Goal: Task Accomplishment & Management: Manage account settings

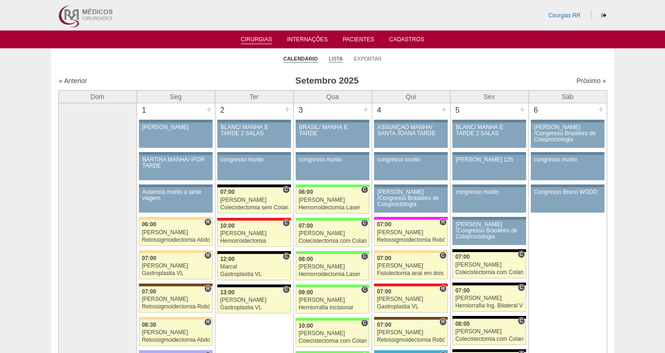
click at [333, 60] on link "Lista" at bounding box center [336, 58] width 14 height 7
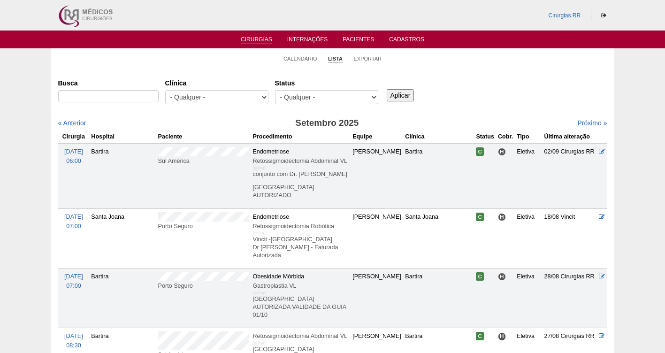
select select "resr"
click at [275, 90] on select "- Qualquer - Reservada Confirmada Suspensa Cancelada" at bounding box center [326, 97] width 103 height 14
click at [408, 95] on input "Aplicar" at bounding box center [401, 95] width 28 height 12
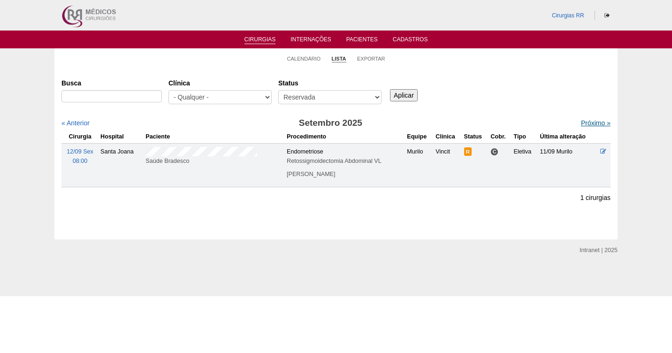
click at [586, 122] on link "Próximo »" at bounding box center [596, 123] width 30 height 8
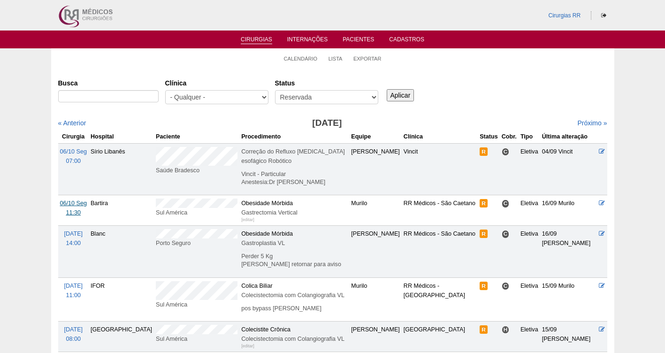
click at [71, 200] on span "06/10 Seg" at bounding box center [73, 203] width 27 height 7
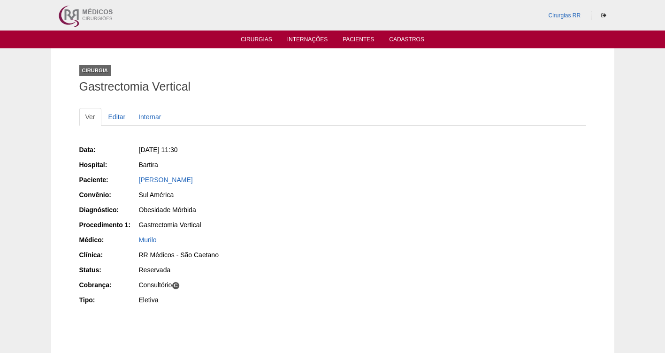
drag, startPoint x: 250, startPoint y: 181, endPoint x: 136, endPoint y: 180, distance: 114.0
click at [136, 180] on div "Paciente: [PERSON_NAME]" at bounding box center [202, 181] width 247 height 12
copy div "Paciente: [PERSON_NAME]"
drag, startPoint x: 201, startPoint y: 151, endPoint x: 152, endPoint y: 144, distance: 49.7
click at [152, 144] on div "Data: [DATE] 11:30 Hospital: [GEOGRAPHIC_DATA] Paciente: [PERSON_NAME] Convênio…" at bounding box center [202, 226] width 247 height 168
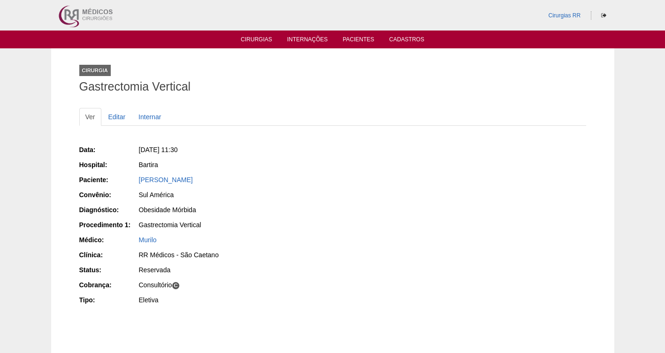
copy span "06/10/2025 - 11:30"
click at [115, 113] on link "Editar" at bounding box center [117, 117] width 30 height 18
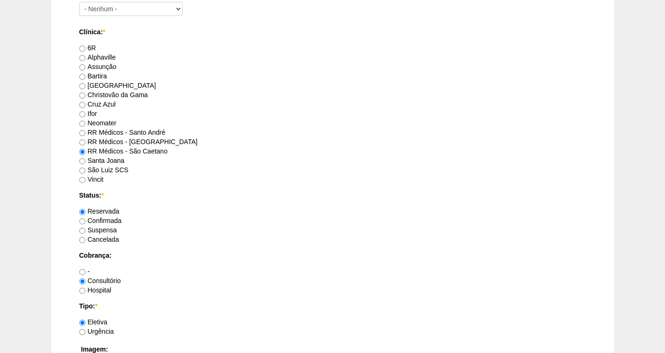
scroll to position [577, 0]
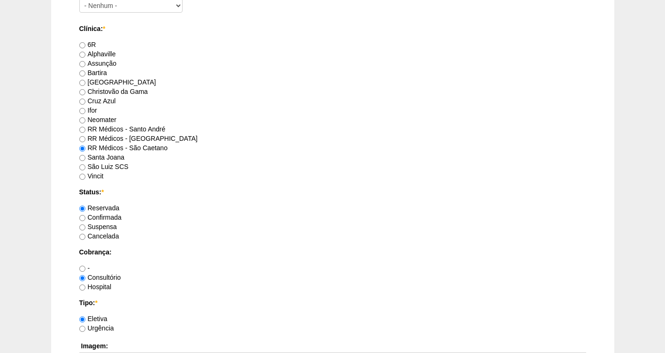
drag, startPoint x: 94, startPoint y: 216, endPoint x: 148, endPoint y: 221, distance: 53.7
click at [95, 216] on label "Confirmada" at bounding box center [100, 218] width 42 height 8
click at [85, 216] on input "Confirmada" at bounding box center [82, 218] width 6 height 6
radio input "true"
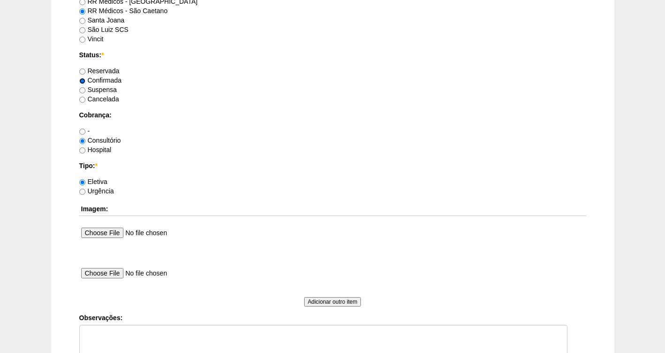
scroll to position [754, 0]
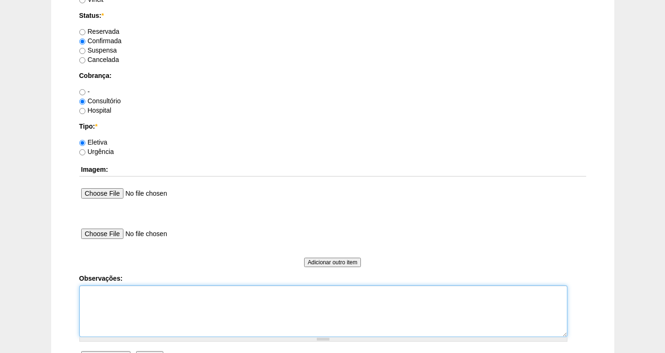
click at [115, 293] on textarea "Observações:" at bounding box center [323, 311] width 488 height 52
click at [130, 290] on textarea "FATURADA AUTORIZADA" at bounding box center [323, 311] width 488 height 52
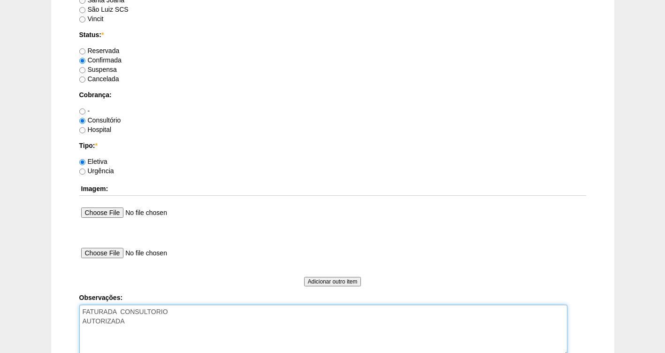
scroll to position [856, 0]
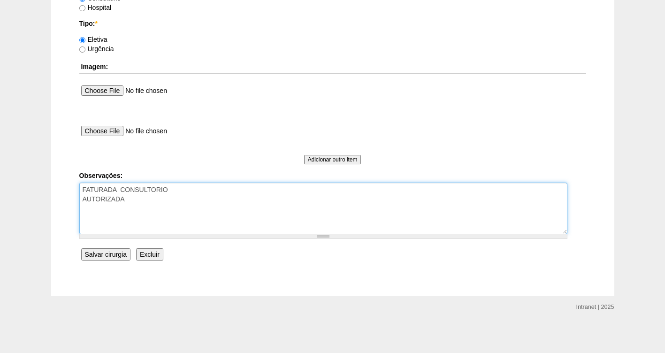
type textarea "FATURADA CONSULTORIO AUTORIZADA"
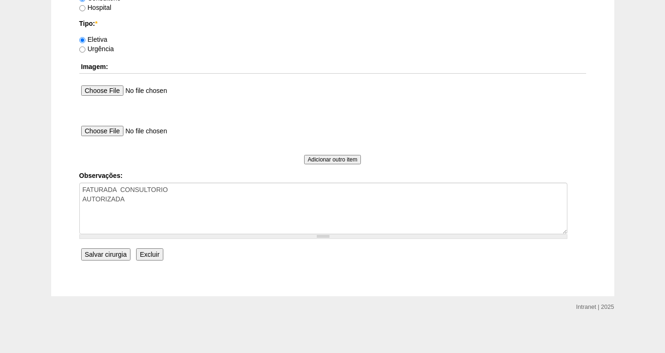
click at [94, 254] on input "Salvar cirurgia" at bounding box center [105, 254] width 49 height 12
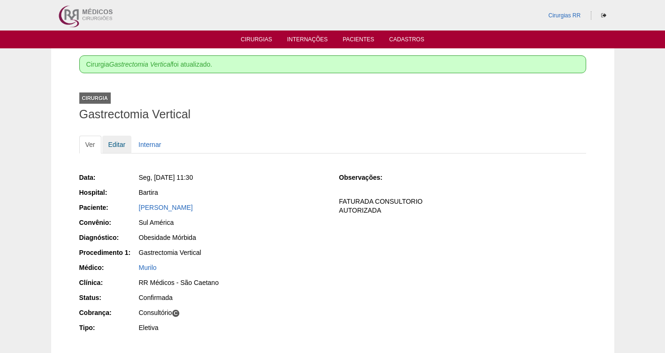
click at [116, 145] on link "Editar" at bounding box center [117, 145] width 30 height 18
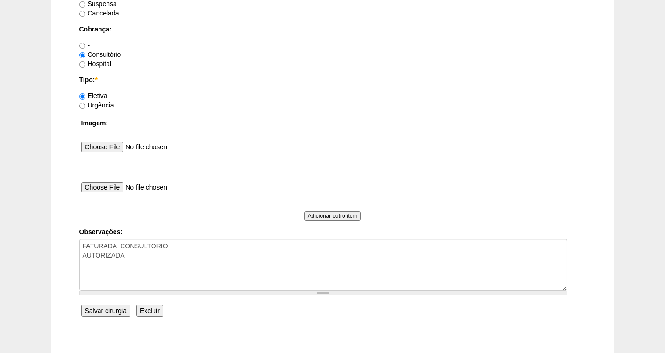
scroll to position [838, 0]
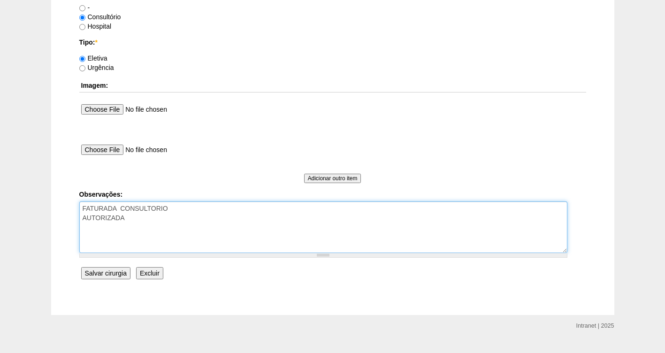
click at [137, 216] on textarea "FATURADA CONSULTORIO AUTORIZADA" at bounding box center [323, 227] width 488 height 52
type textarea "FATURADA CONSULTORIO AUTORIZADA- VALIDADE DA GUIA 03/10- PRECISA REVALIDAR"
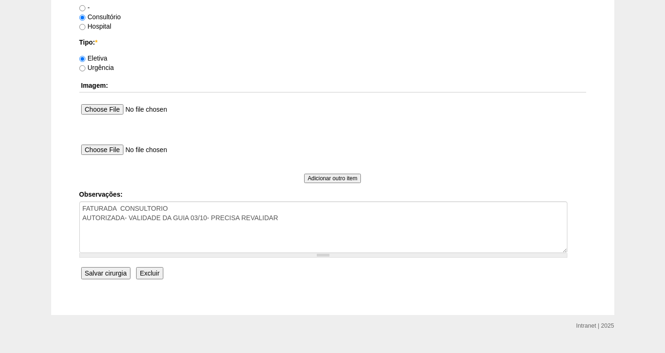
click at [115, 273] on input "Salvar cirurgia" at bounding box center [105, 273] width 49 height 12
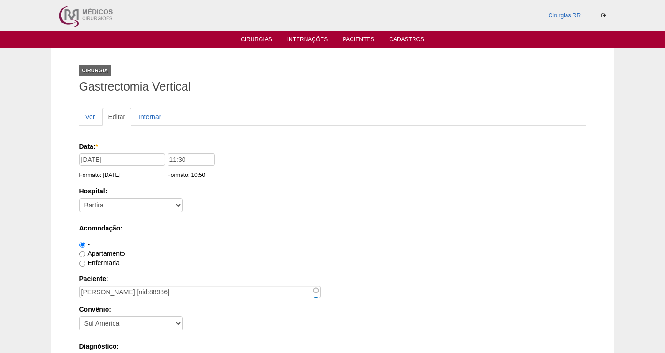
scroll to position [838, 0]
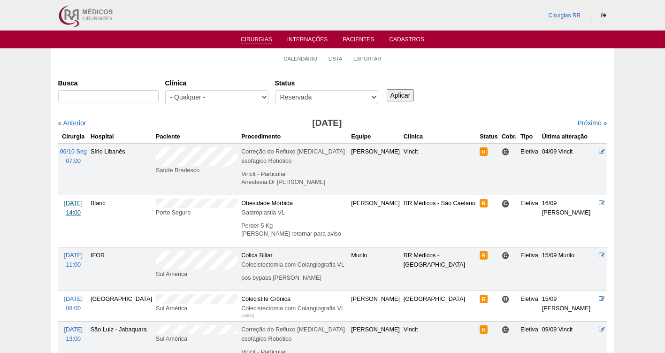
click at [78, 200] on span "[DATE]" at bounding box center [73, 203] width 19 height 7
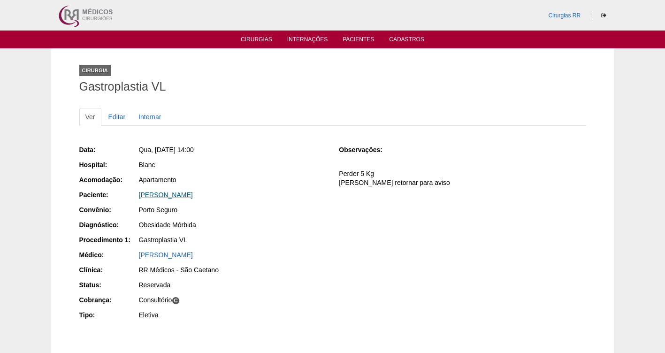
drag, startPoint x: 220, startPoint y: 192, endPoint x: 140, endPoint y: 197, distance: 80.4
click at [140, 197] on div "Danton Dalas Deffert" at bounding box center [232, 194] width 187 height 9
copy link "Danton Dalas Deffert"
click at [116, 119] on link "Editar" at bounding box center [117, 117] width 30 height 18
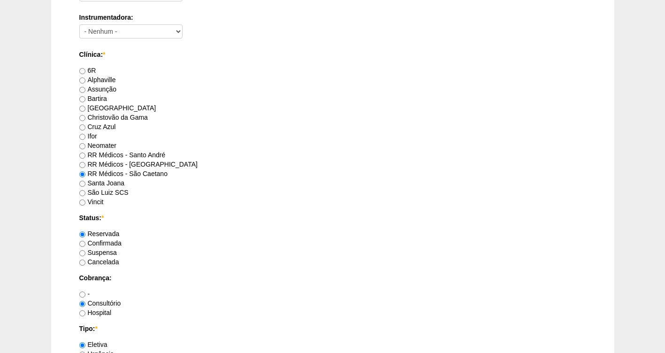
scroll to position [856, 0]
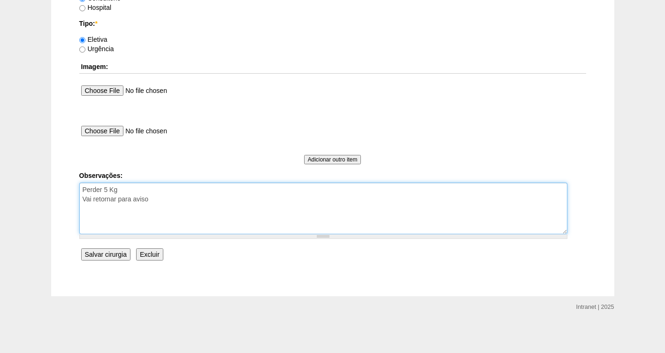
click at [175, 208] on textarea "Perder 5 Kg Vai retornar para aviso" at bounding box center [323, 209] width 488 height 52
type textarea "Perder 5 Kg Vai retornar para aviso FATURADA CONSULTORIO AUTORIZADA- VALIDADE D…"
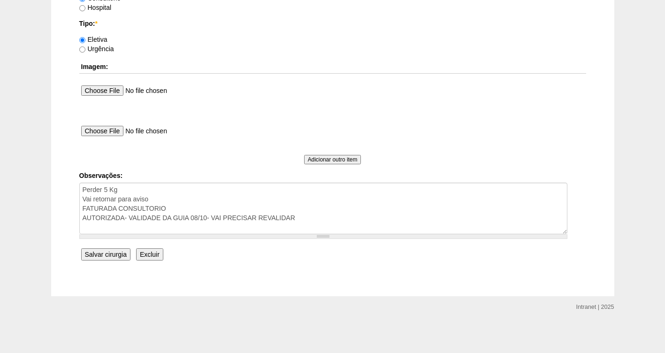
click at [105, 252] on input "Salvar cirurgia" at bounding box center [105, 254] width 49 height 12
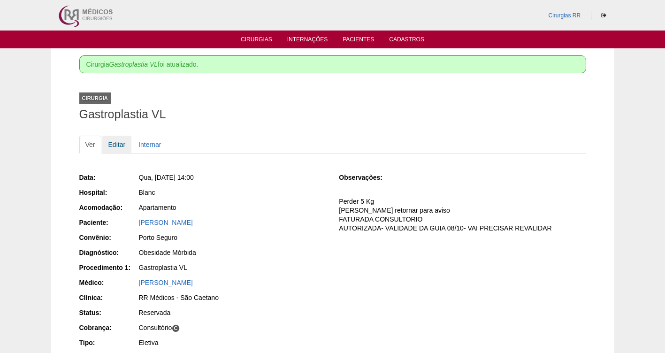
click at [120, 142] on link "Editar" at bounding box center [117, 145] width 30 height 18
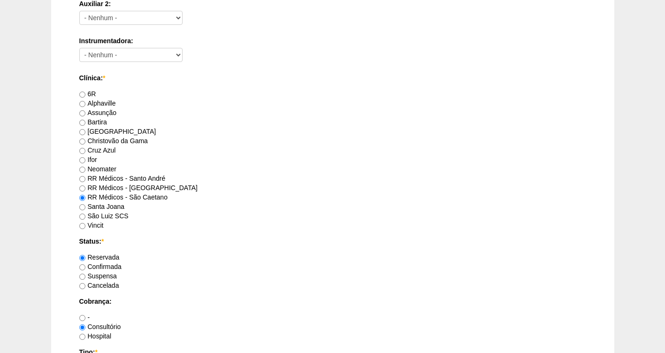
scroll to position [536, 0]
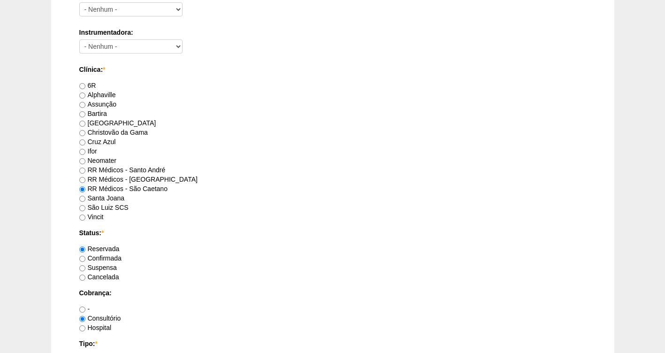
click at [106, 260] on label "Confirmada" at bounding box center [100, 258] width 42 height 8
drag, startPoint x: 83, startPoint y: 260, endPoint x: 119, endPoint y: 259, distance: 36.1
click at [83, 259] on input "Confirmada" at bounding box center [82, 259] width 6 height 6
radio input "true"
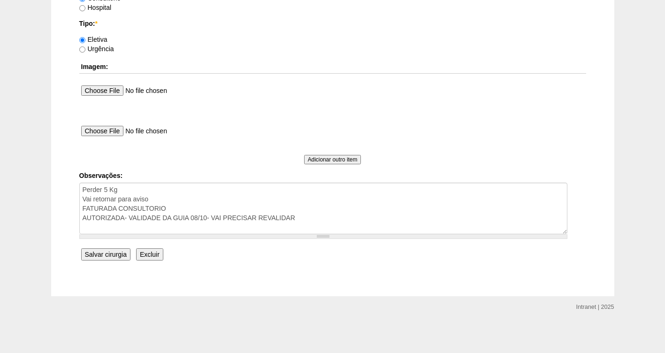
click at [97, 254] on input "Salvar cirurgia" at bounding box center [105, 254] width 49 height 12
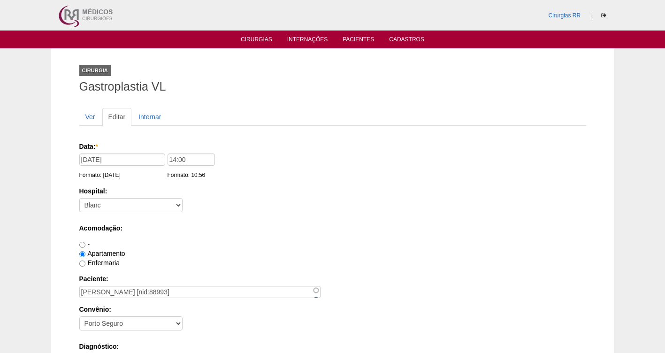
scroll to position [856, 0]
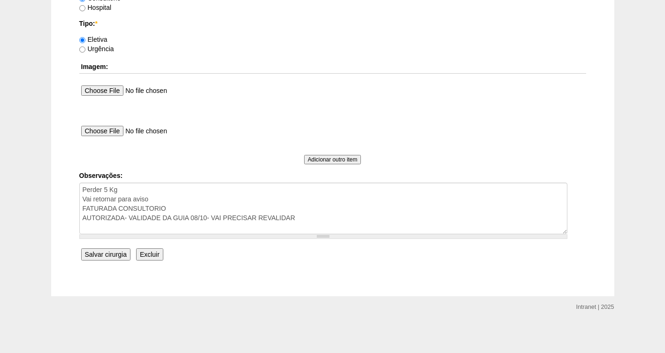
click at [94, 254] on input "Salvar cirurgia" at bounding box center [105, 254] width 49 height 12
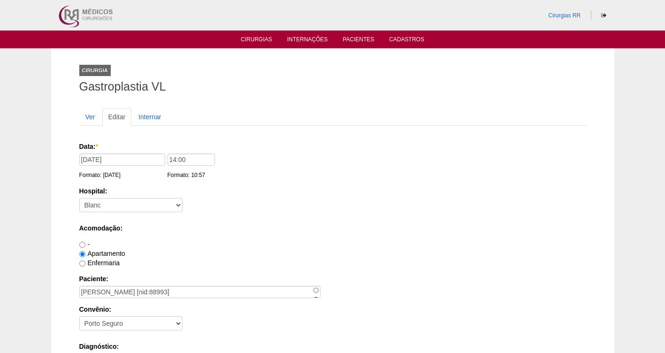
scroll to position [856, 0]
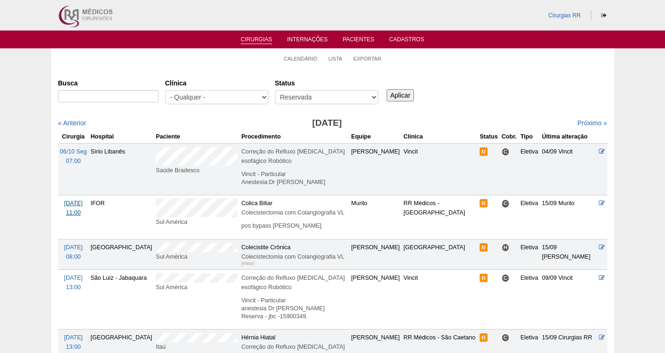
click at [76, 200] on span "[DATE]" at bounding box center [73, 203] width 19 height 7
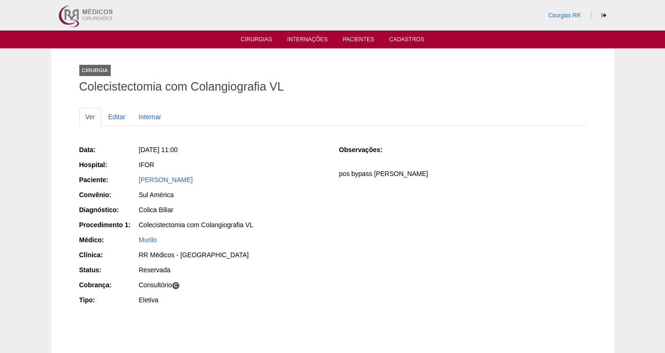
drag, startPoint x: 280, startPoint y: 180, endPoint x: 132, endPoint y: 180, distance: 147.8
click at [132, 180] on div "Paciente: Nicole Maciel Barretos Parralego" at bounding box center [202, 181] width 247 height 12
copy div "Paciente: Nicole Maciel Barretos Parralego"
drag, startPoint x: 241, startPoint y: 149, endPoint x: 150, endPoint y: 142, distance: 91.3
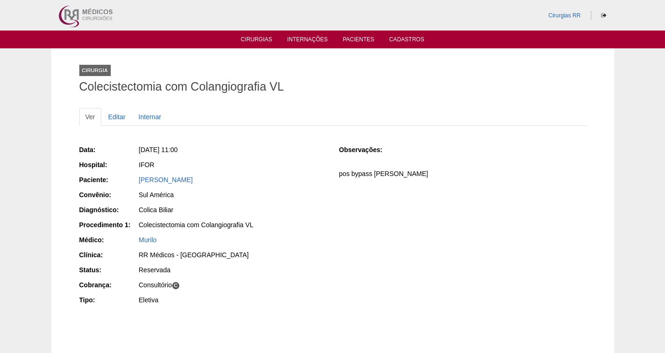
click at [152, 145] on div "[DATE] 11:00" at bounding box center [232, 149] width 187 height 9
copy span "20/10/2025 - 11:00"
click at [187, 181] on link "[PERSON_NAME]" at bounding box center [166, 180] width 54 height 8
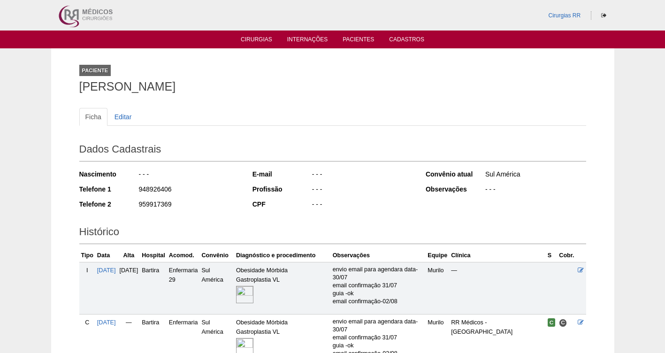
drag, startPoint x: 183, startPoint y: 191, endPoint x: 137, endPoint y: 185, distance: 47.3
click at [137, 185] on div "Telefone 1 948926406" at bounding box center [159, 190] width 160 height 12
copy div "948926406"
click at [157, 188] on div "948926406" at bounding box center [189, 190] width 102 height 12
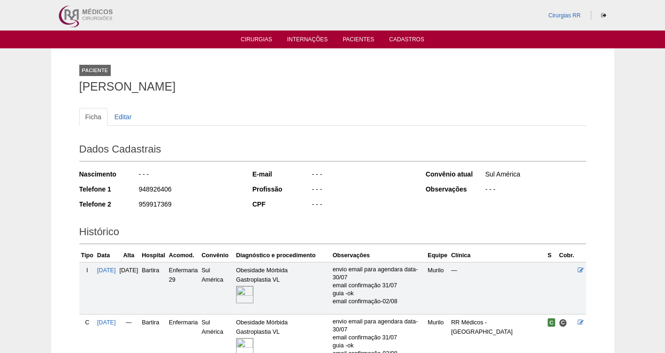
click at [157, 188] on div "948926406" at bounding box center [189, 190] width 102 height 12
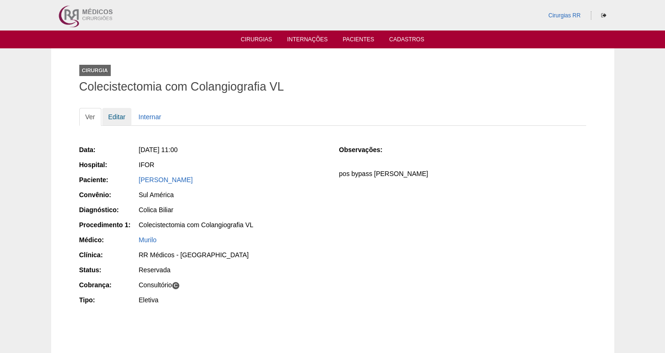
click at [121, 115] on link "Editar" at bounding box center [117, 117] width 30 height 18
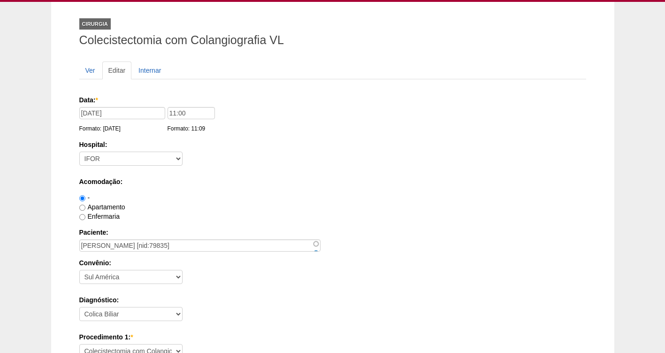
scroll to position [36, 0]
